Goal: Contribute content

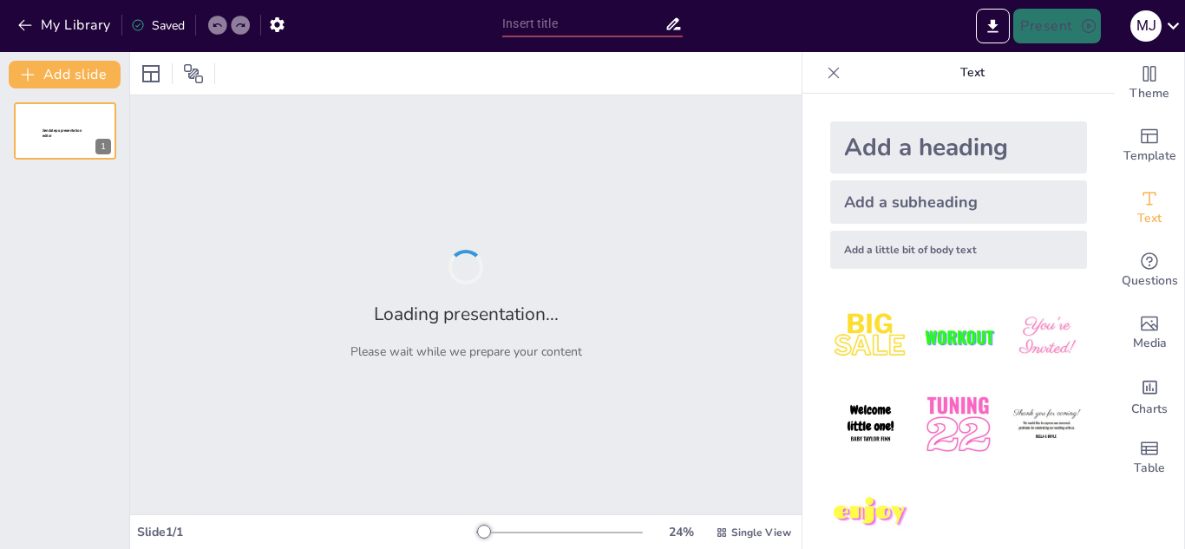
type input "Principios del Movimiento de un Objeto"
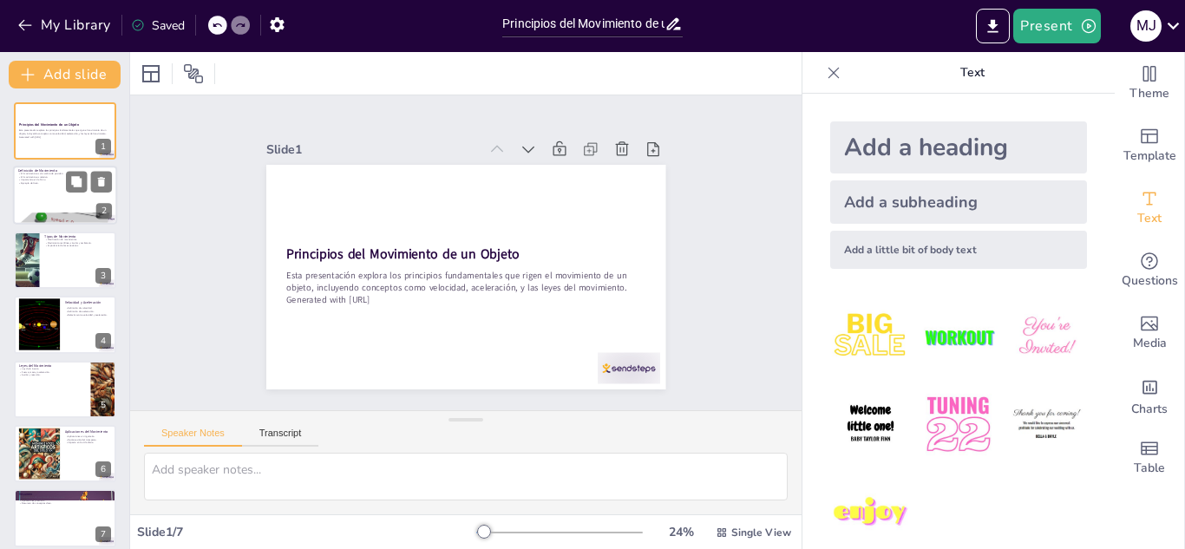
click at [29, 199] on div at bounding box center [65, 196] width 104 height 59
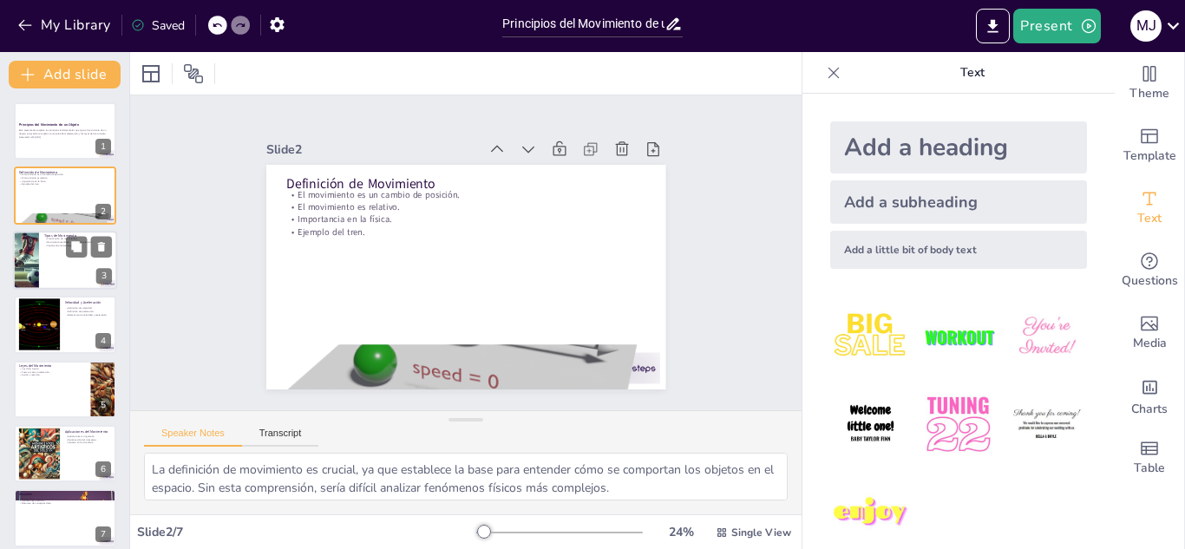
click at [27, 252] on div at bounding box center [26, 260] width 102 height 59
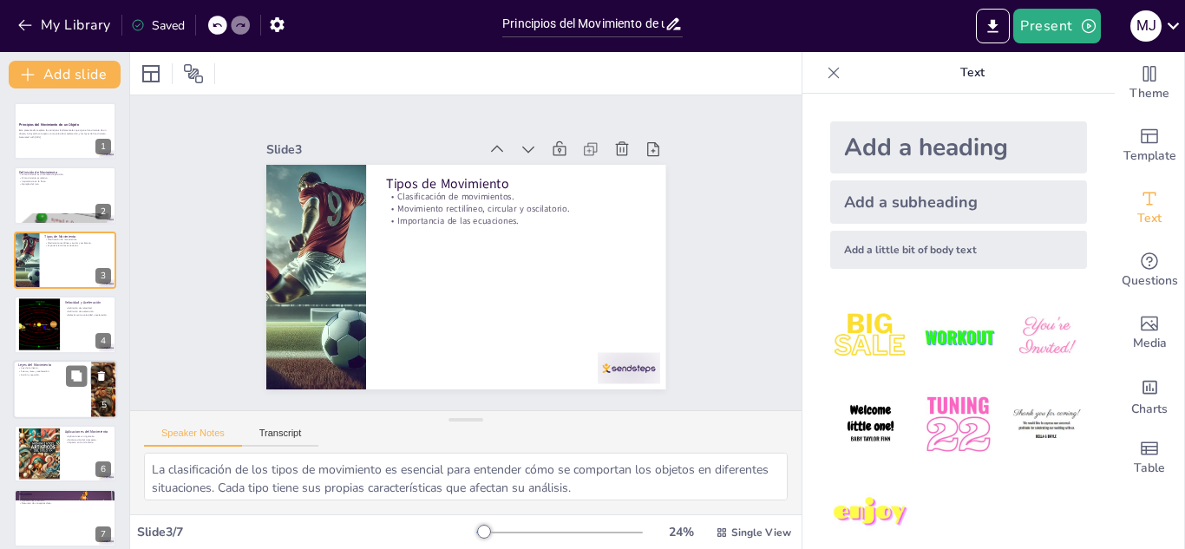
click at [31, 377] on div at bounding box center [65, 389] width 104 height 59
type textarea "La ley de la inercia es fundamental porque explica cómo los objetos responden a…"
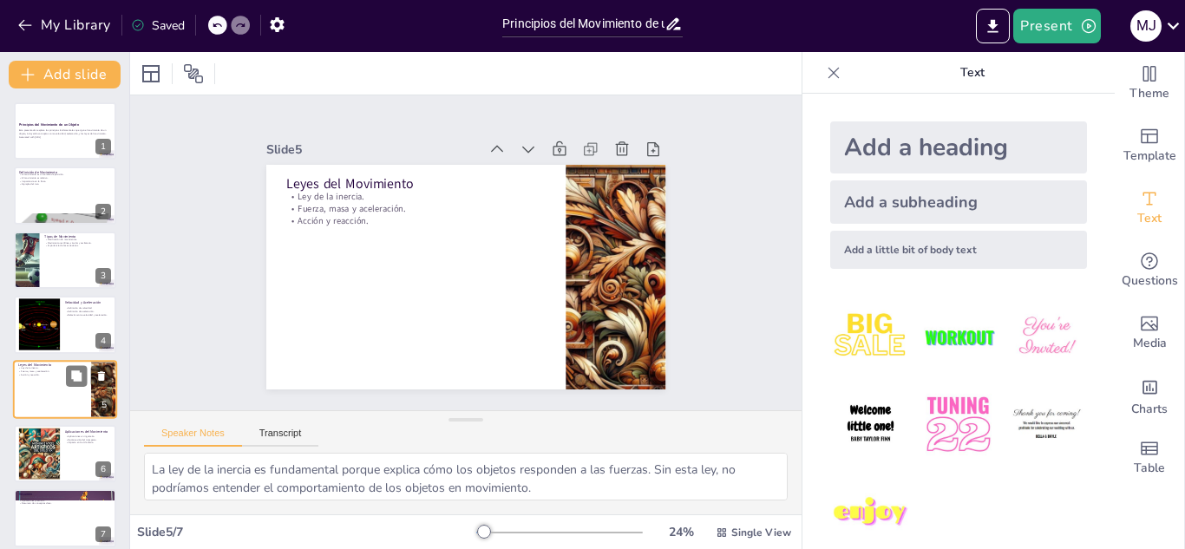
scroll to position [12, 0]
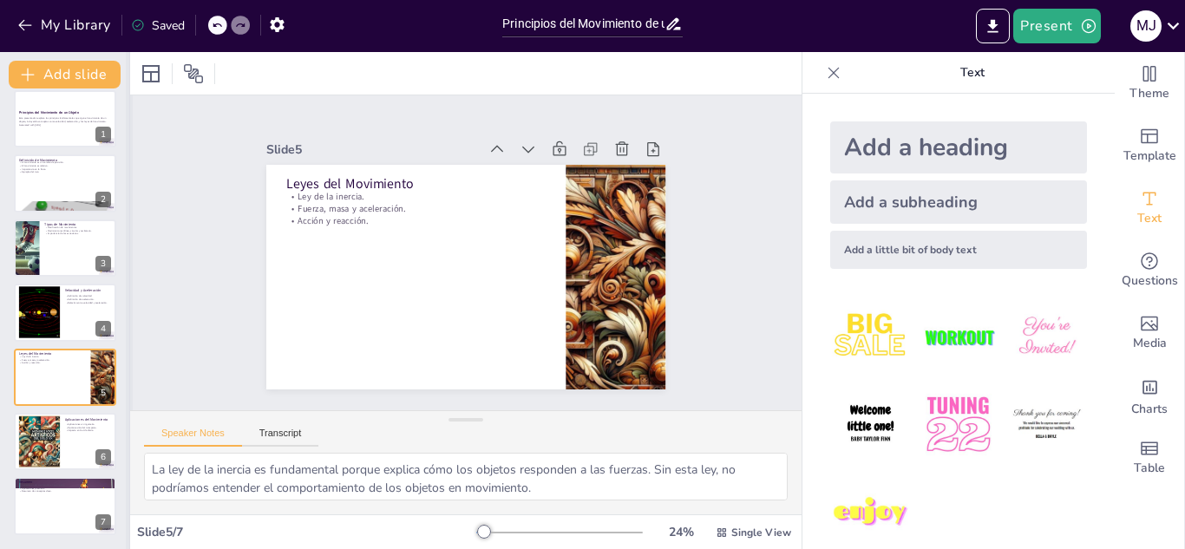
click at [126, 543] on div at bounding box center [129, 300] width 7 height 497
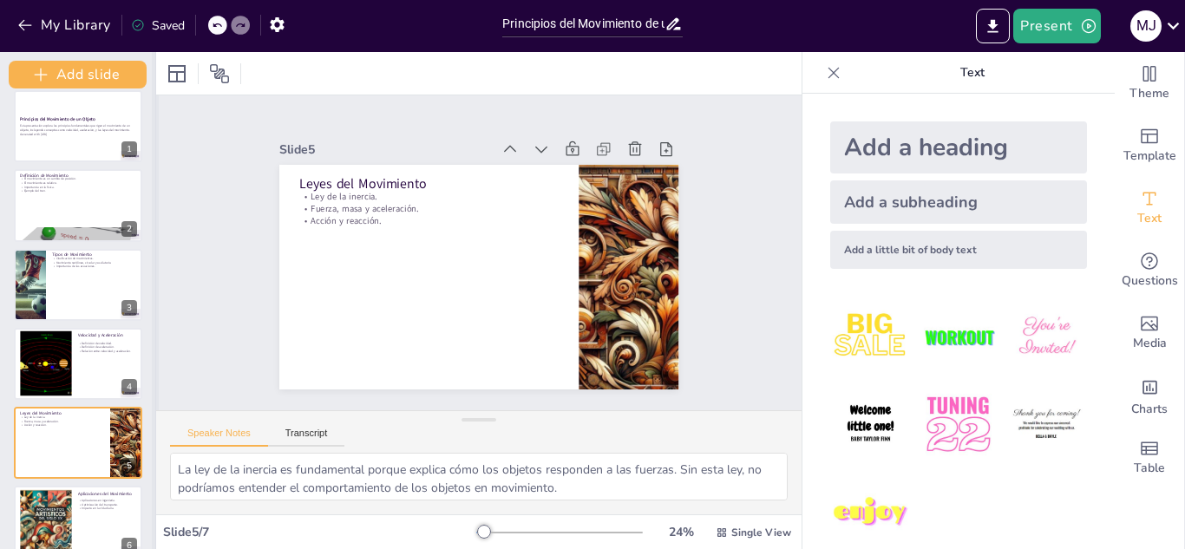
drag, startPoint x: 126, startPoint y: 543, endPoint x: 166, endPoint y: 429, distance: 120.5
click at [159, 429] on div at bounding box center [155, 300] width 7 height 497
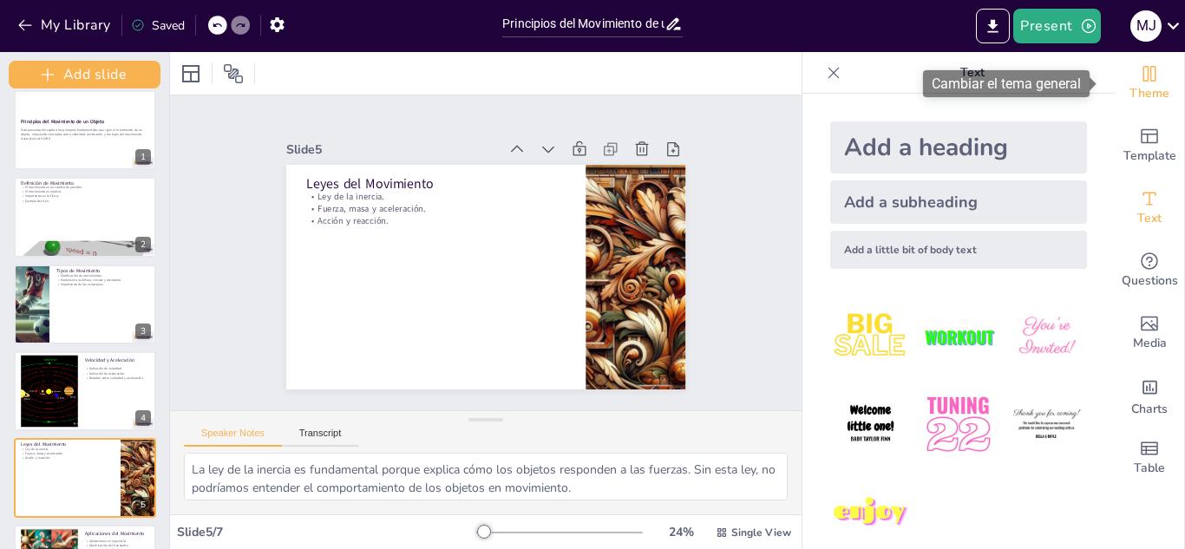
click at [1143, 79] on icon "Change the overall theme" at bounding box center [1149, 74] width 13 height 16
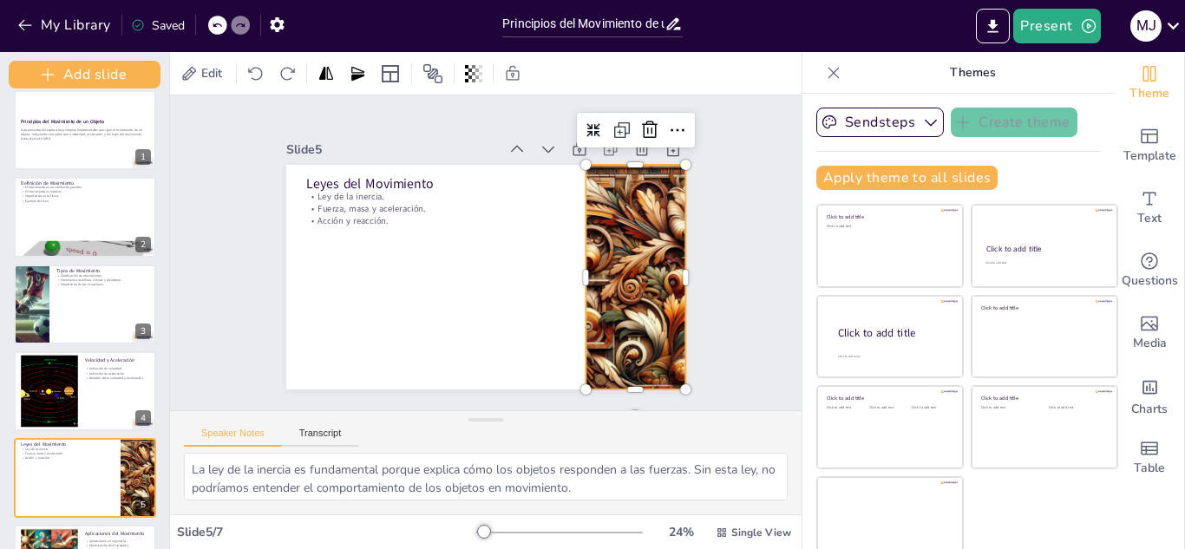
click at [611, 323] on div at bounding box center [567, 380] width 317 height 316
click at [545, 160] on icon at bounding box center [556, 171] width 23 height 23
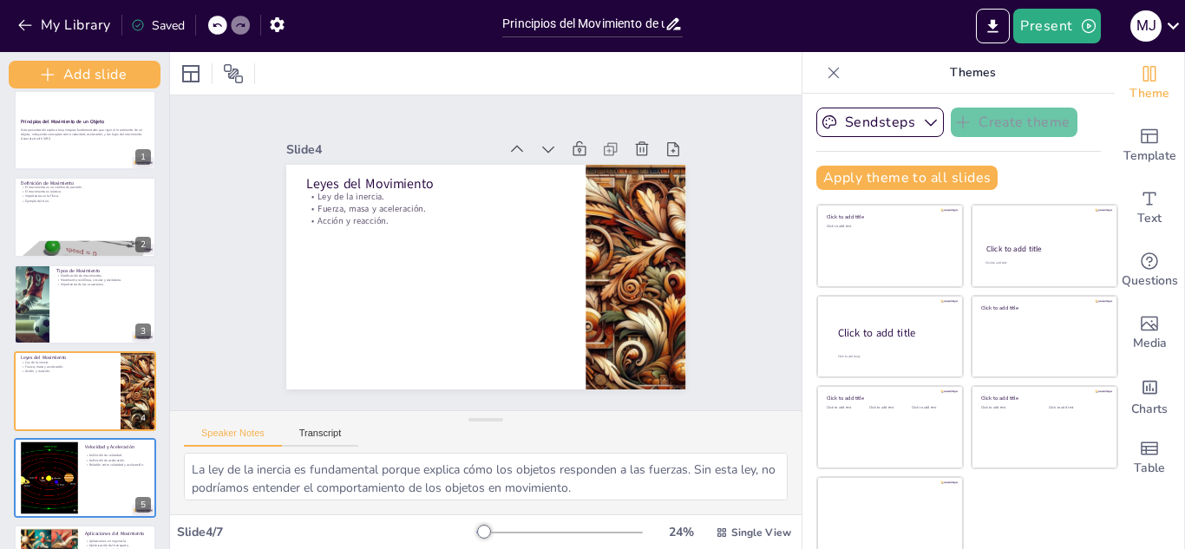
click at [572, 194] on icon at bounding box center [584, 206] width 24 height 24
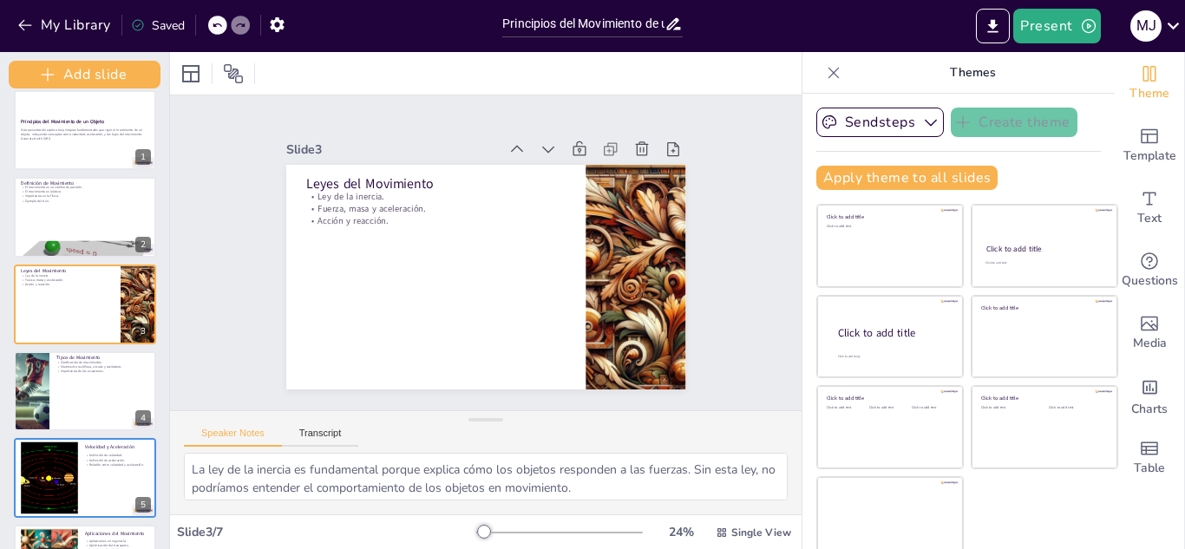
click at [582, 228] on icon at bounding box center [593, 239] width 23 height 23
click at [0, 0] on icon at bounding box center [0, 0] width 0 height 0
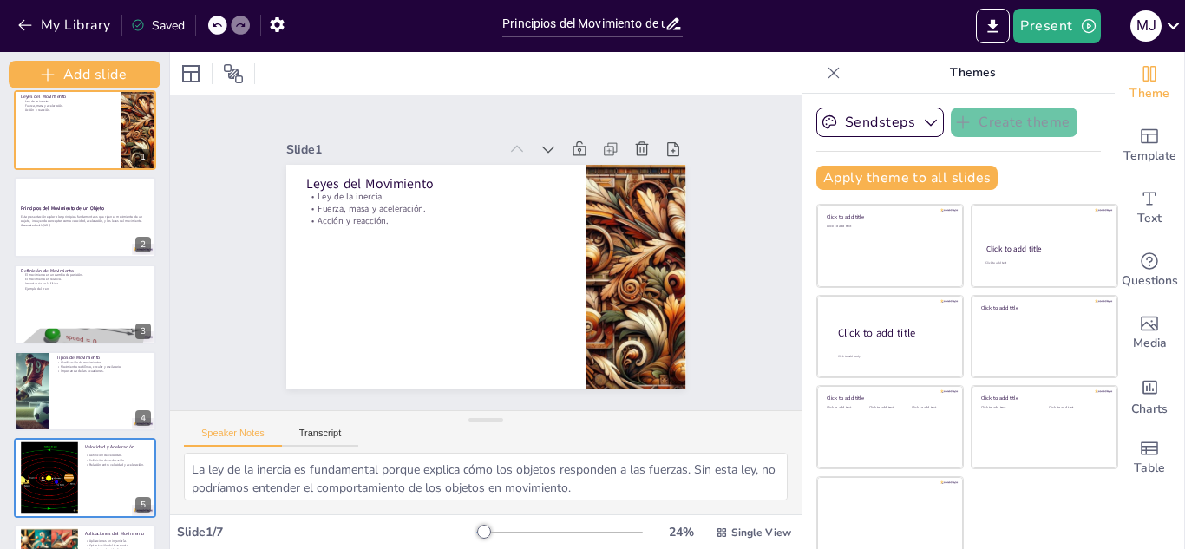
click at [389, 233] on icon at bounding box center [378, 243] width 21 height 21
click at [508, 141] on icon at bounding box center [516, 149] width 17 height 17
click at [444, 337] on icon at bounding box center [433, 347] width 21 height 21
click at [546, 160] on icon at bounding box center [557, 171] width 23 height 23
click at [598, 432] on icon at bounding box center [588, 440] width 17 height 17
